Goal: Transaction & Acquisition: Purchase product/service

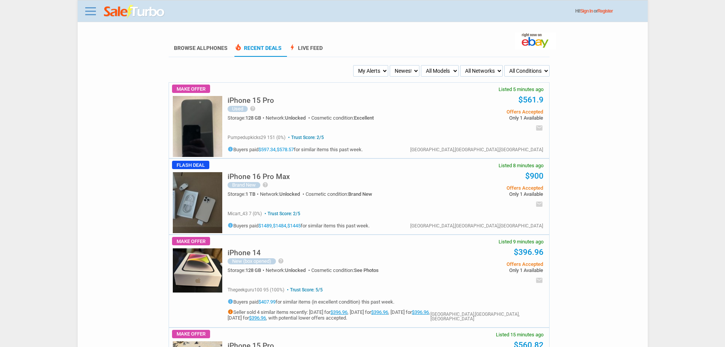
drag, startPoint x: 376, startPoint y: 81, endPoint x: 380, endPoint y: 82, distance: 3.8
click at [378, 70] on select "My Alerts All Deals BIN Only w/ Offers Only" at bounding box center [370, 70] width 35 height 11
select select "all_deals"
click at [354, 66] on select "My Alerts All Deals BIN Only w/ Offers Only" at bounding box center [370, 70] width 35 height 11
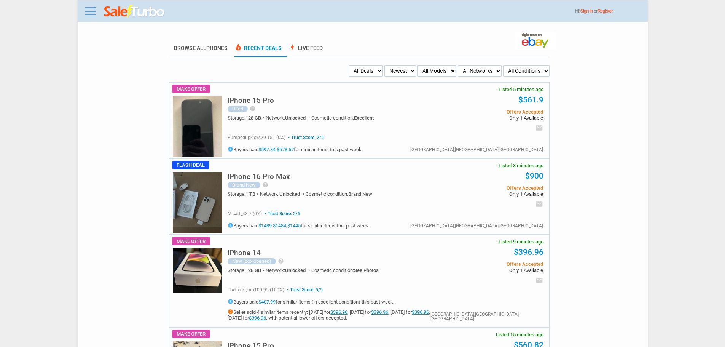
click at [364, 69] on select "My Alerts All Deals BIN Only w/ Offers Only" at bounding box center [366, 70] width 34 height 11
select select "flash_bin"
click at [349, 66] on select "My Alerts All Deals BIN Only w/ Offers Only" at bounding box center [366, 70] width 34 height 11
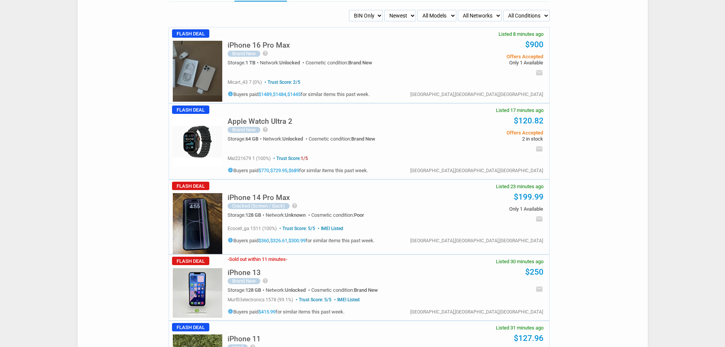
scroll to position [76, 0]
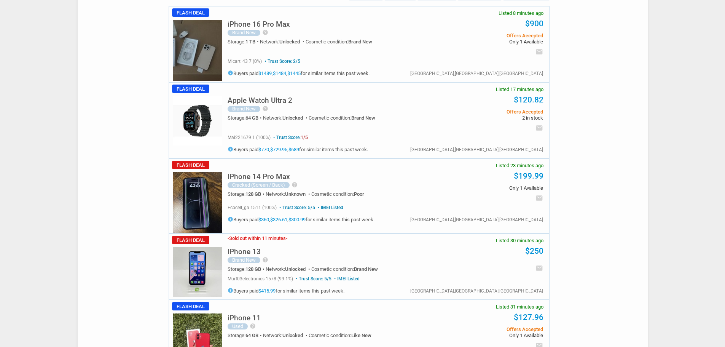
click at [267, 176] on h5 "iPhone 14 Pro Max" at bounding box center [259, 176] width 62 height 7
click at [275, 183] on div "Cracked (Screen / Back)" at bounding box center [259, 185] width 62 height 6
click at [200, 207] on img at bounding box center [198, 202] width 50 height 61
click at [187, 203] on img at bounding box center [198, 202] width 50 height 61
click at [269, 220] on link "$360" at bounding box center [264, 220] width 11 height 6
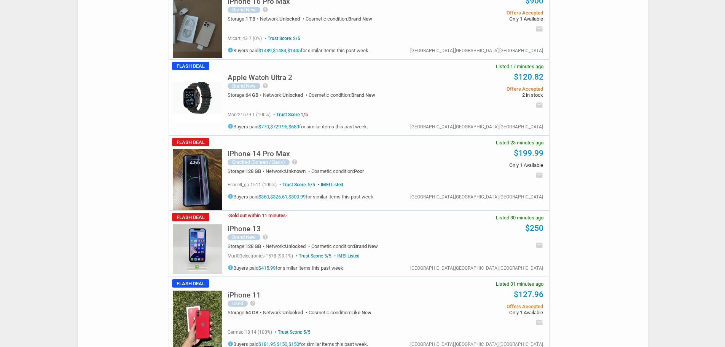
scroll to position [0, 0]
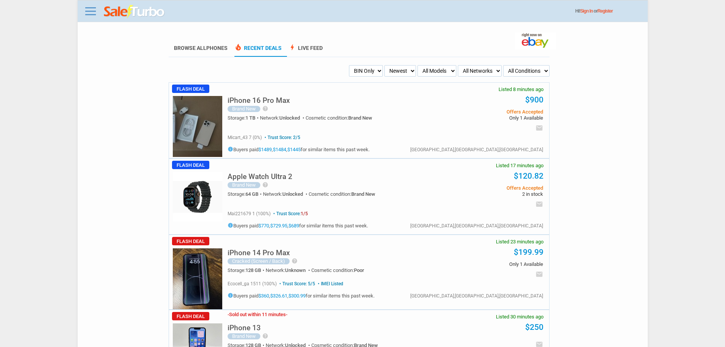
click at [192, 278] on img at bounding box center [198, 278] width 50 height 61
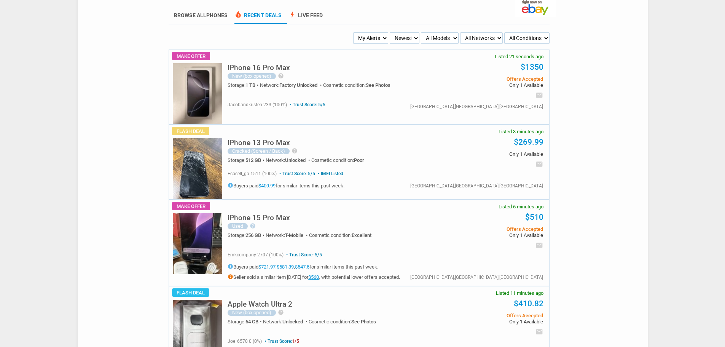
scroll to position [76, 0]
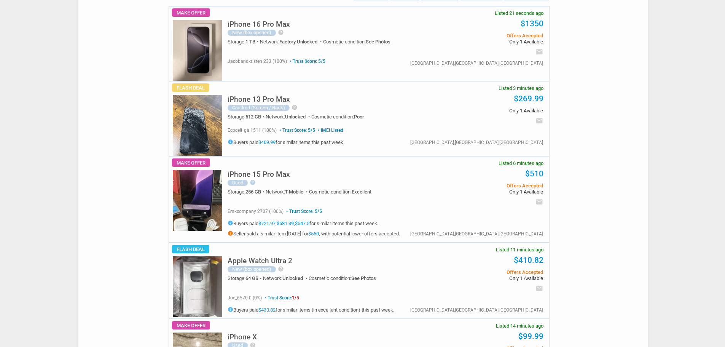
click at [251, 102] on h5 "iPhone 13 Pro Max" at bounding box center [259, 99] width 62 height 7
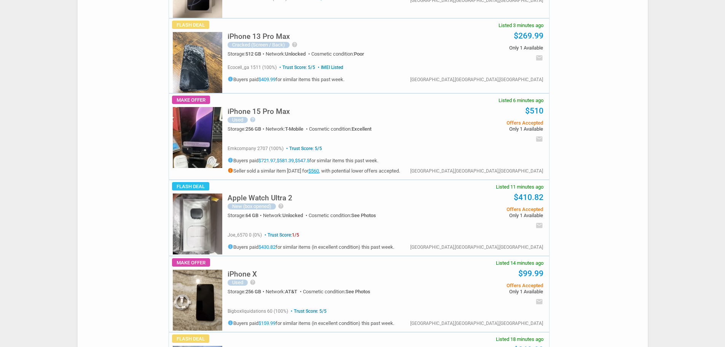
scroll to position [0, 0]
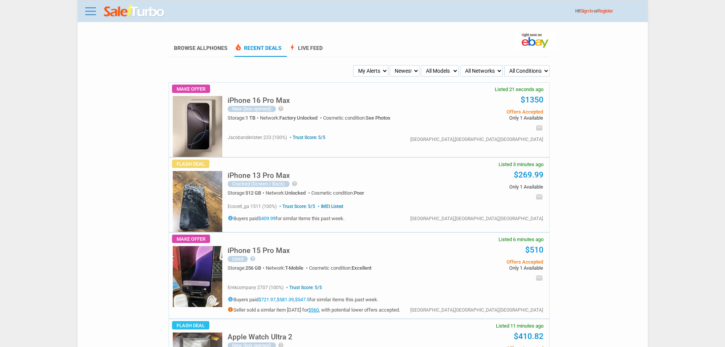
click at [350, 70] on ul "My Alerts All Deals BIN Only w/ Offers Only Newest Oldest Sold Fastest Savvy Bu…" at bounding box center [359, 70] width 382 height 11
click at [376, 70] on select "My Alerts All Deals BIN Only w/ Offers Only" at bounding box center [370, 70] width 35 height 11
select select "flash_bin"
click at [355, 66] on select "My Alerts All Deals BIN Only w/ Offers Only" at bounding box center [370, 70] width 35 height 11
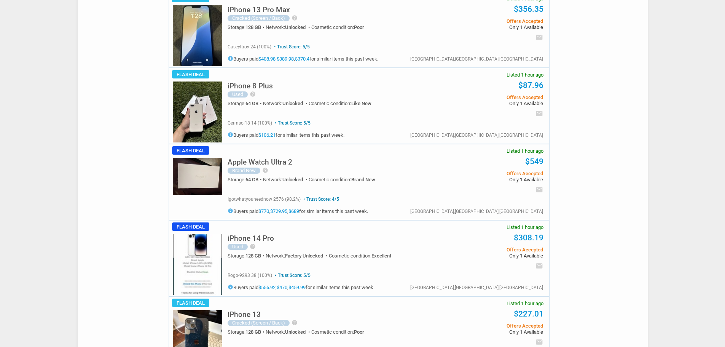
scroll to position [914, 0]
